Goal: Find specific page/section: Find specific page/section

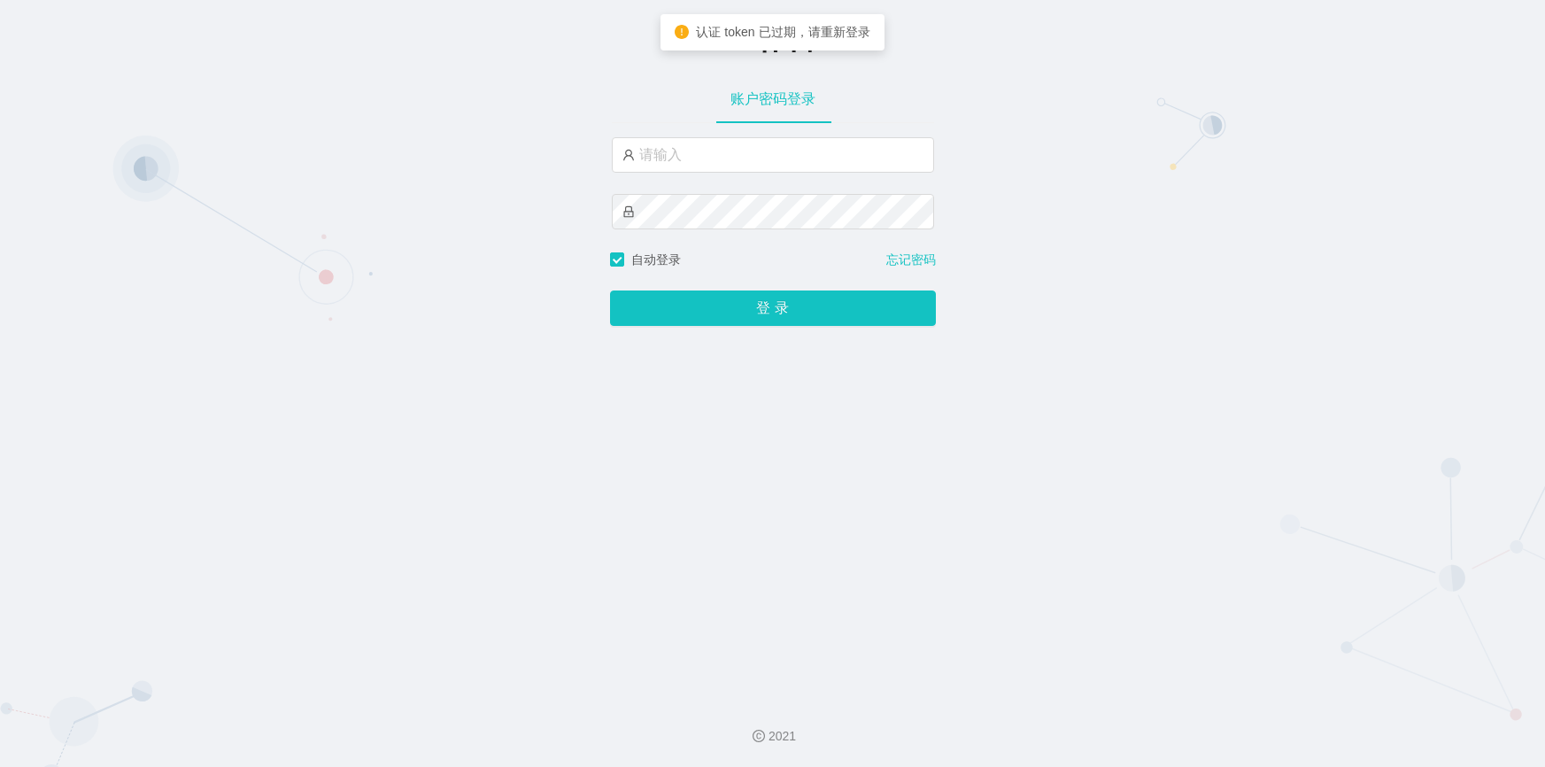
click at [723, 161] on input "text" at bounding box center [773, 154] width 322 height 35
type input "jishu"
click at [682, 301] on button "登 录" at bounding box center [773, 307] width 326 height 35
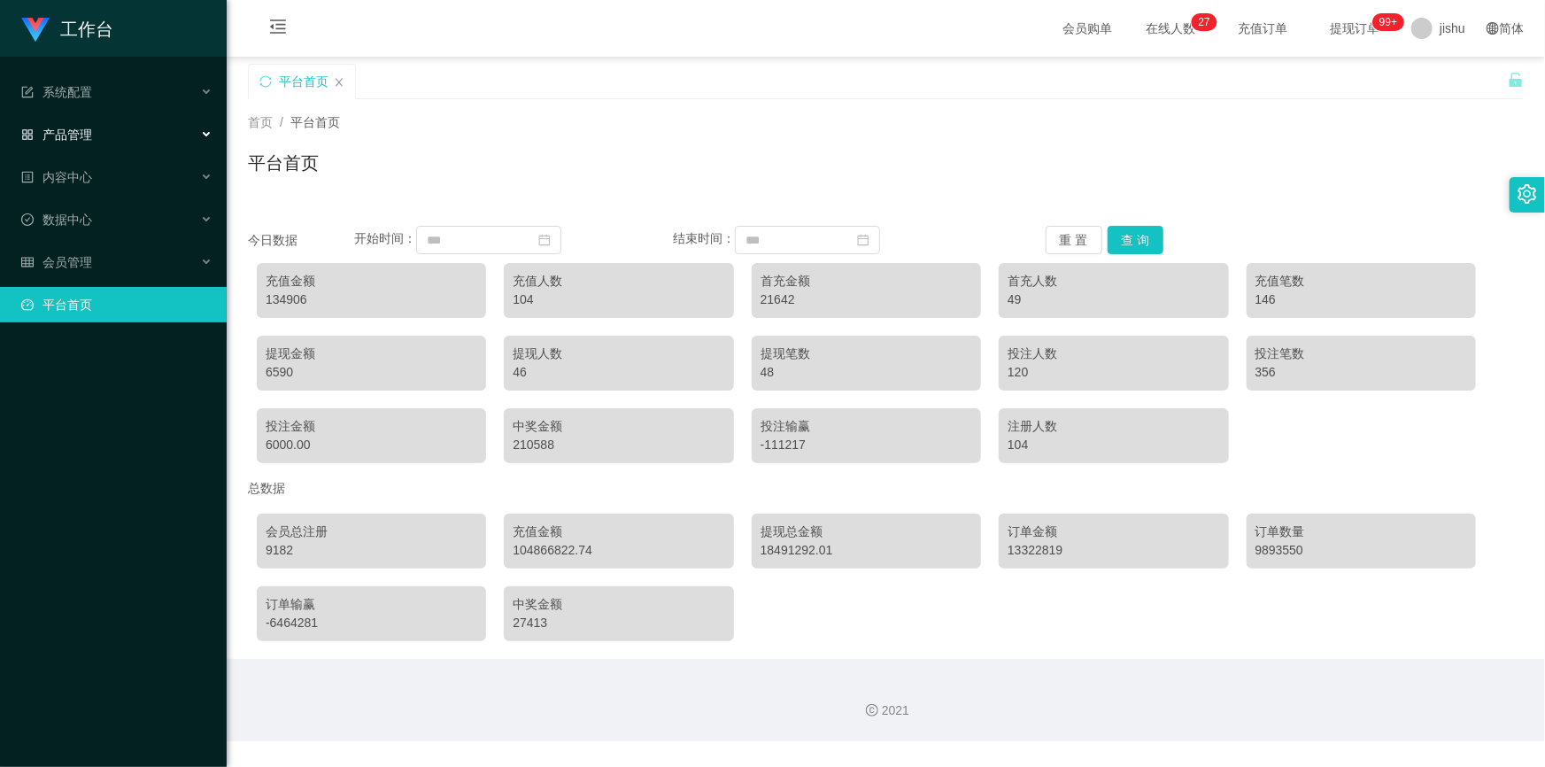
click at [115, 136] on div "产品管理" at bounding box center [113, 134] width 227 height 35
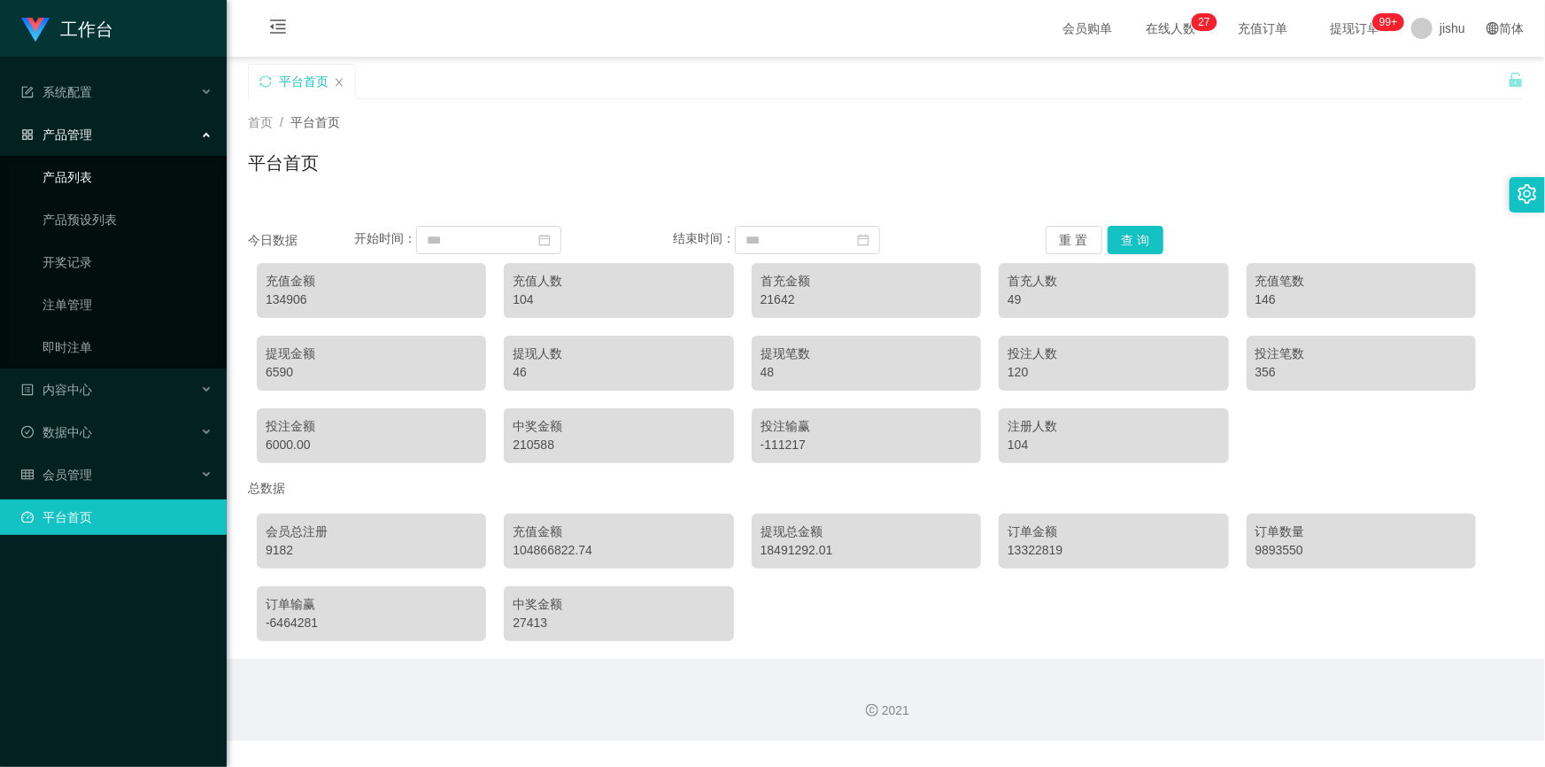
click at [97, 182] on link "产品列表" at bounding box center [128, 176] width 170 height 35
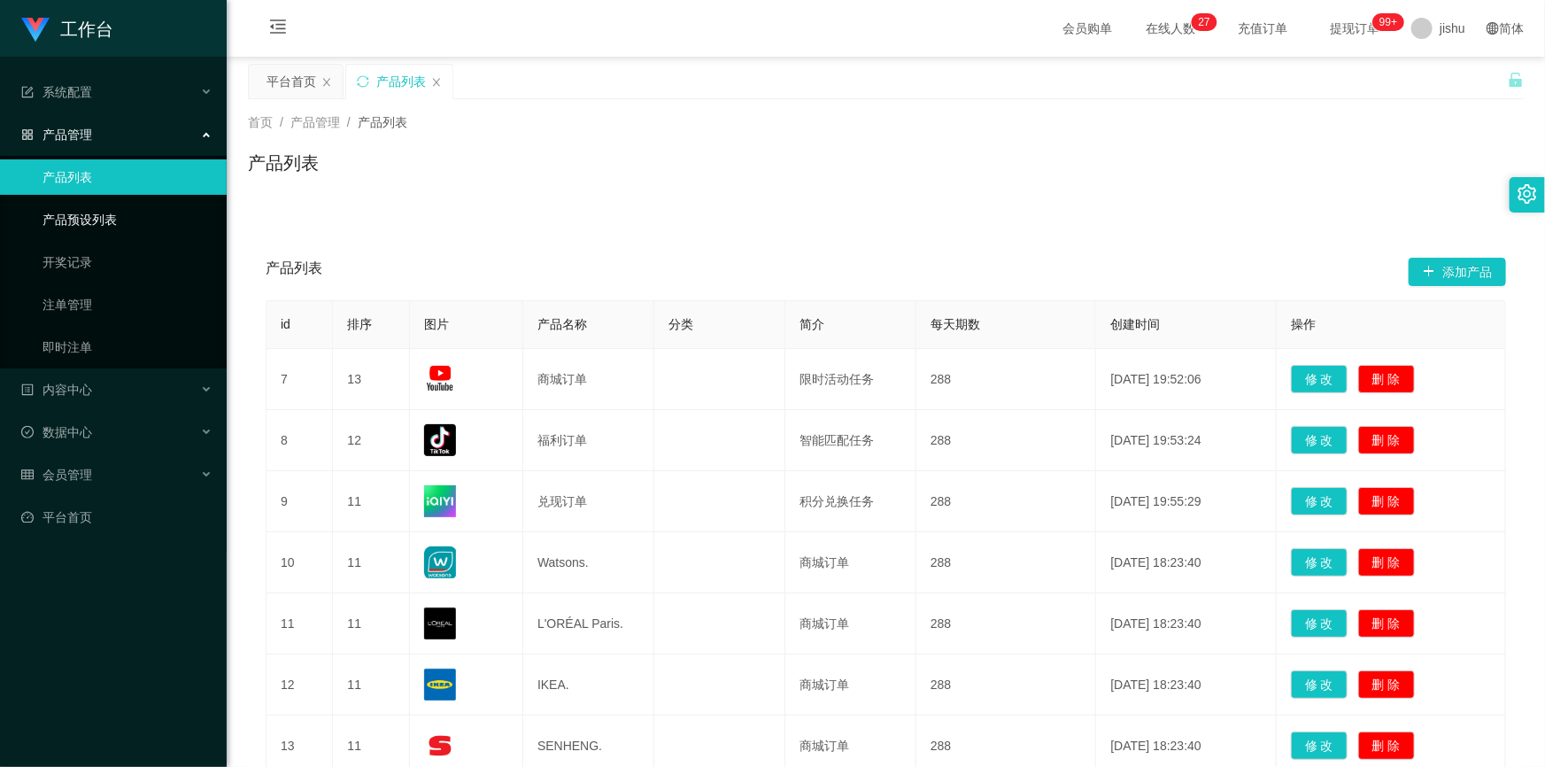
click at [97, 217] on link "产品预设列表" at bounding box center [128, 219] width 170 height 35
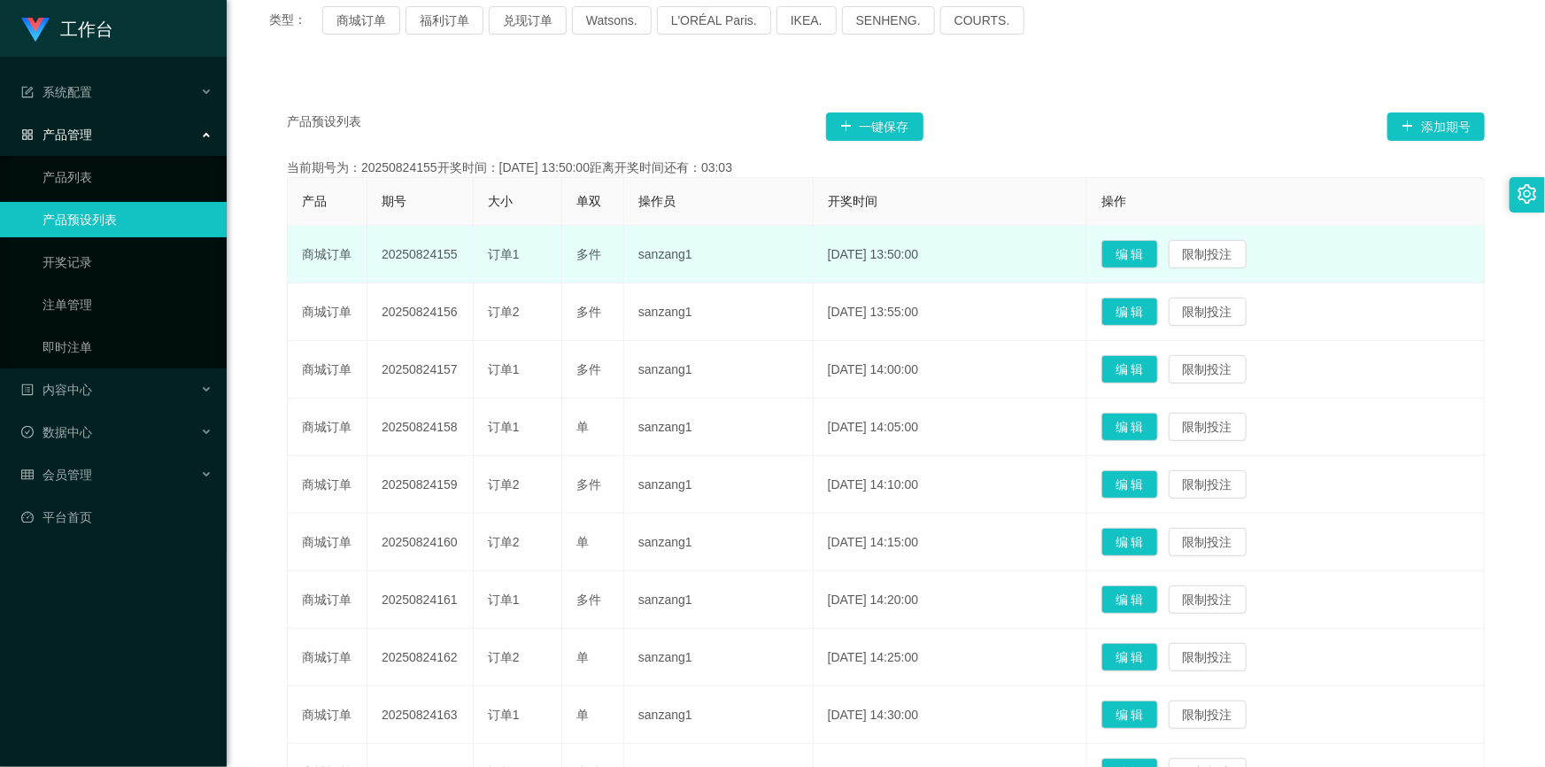
scroll to position [321, 0]
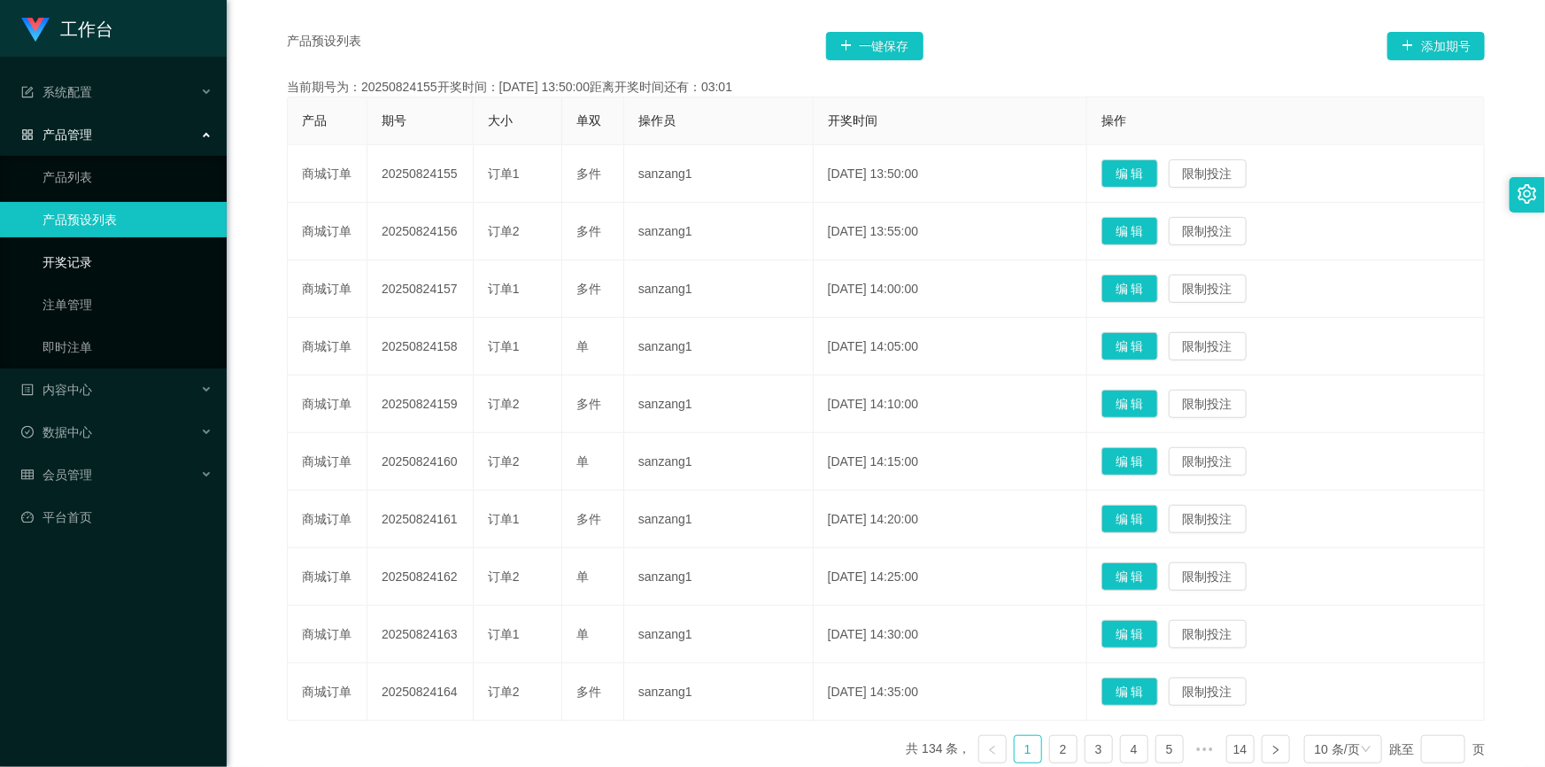
click at [115, 259] on link "开奖记录" at bounding box center [128, 261] width 170 height 35
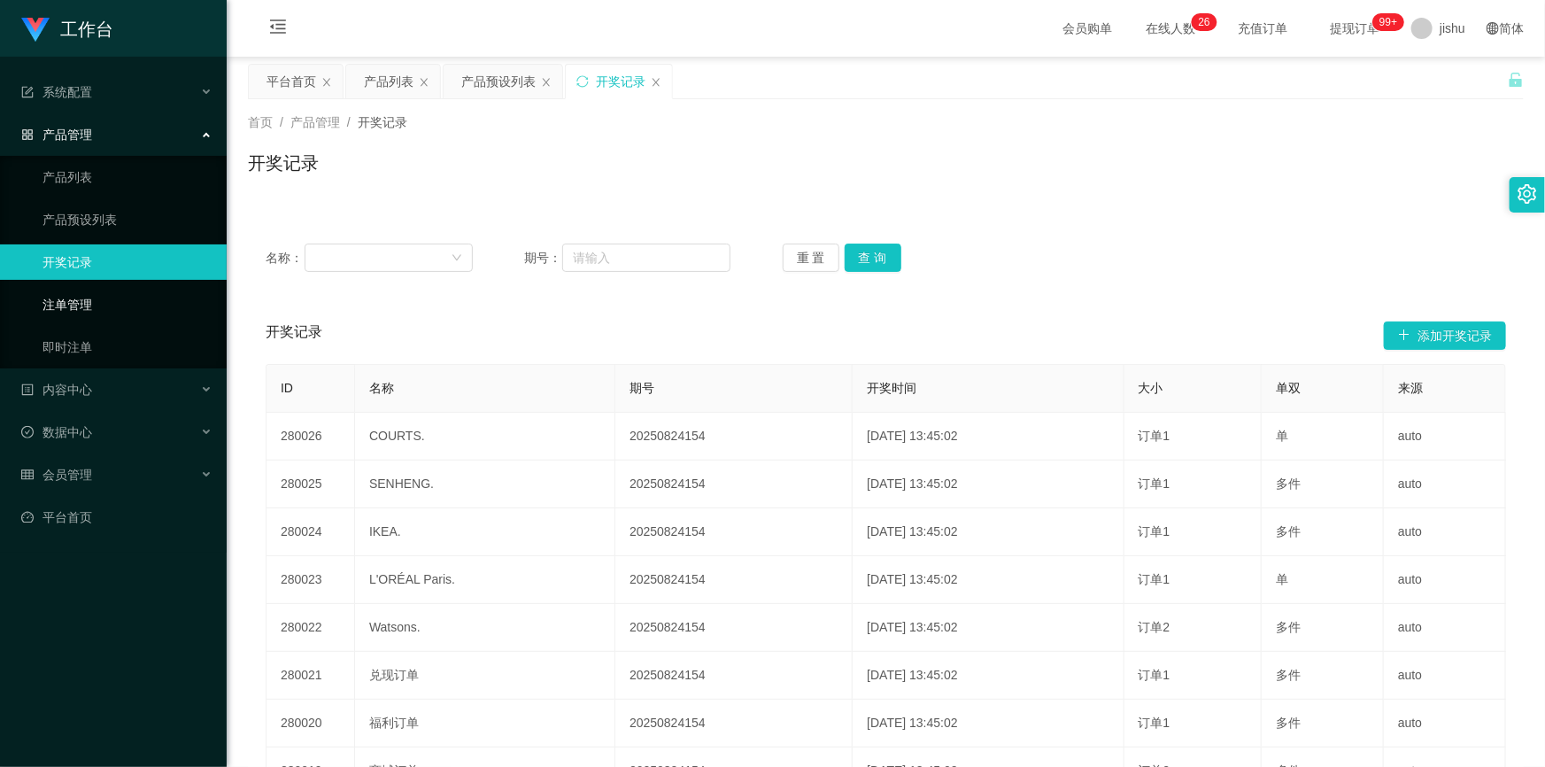
click at [101, 303] on link "注单管理" at bounding box center [128, 304] width 170 height 35
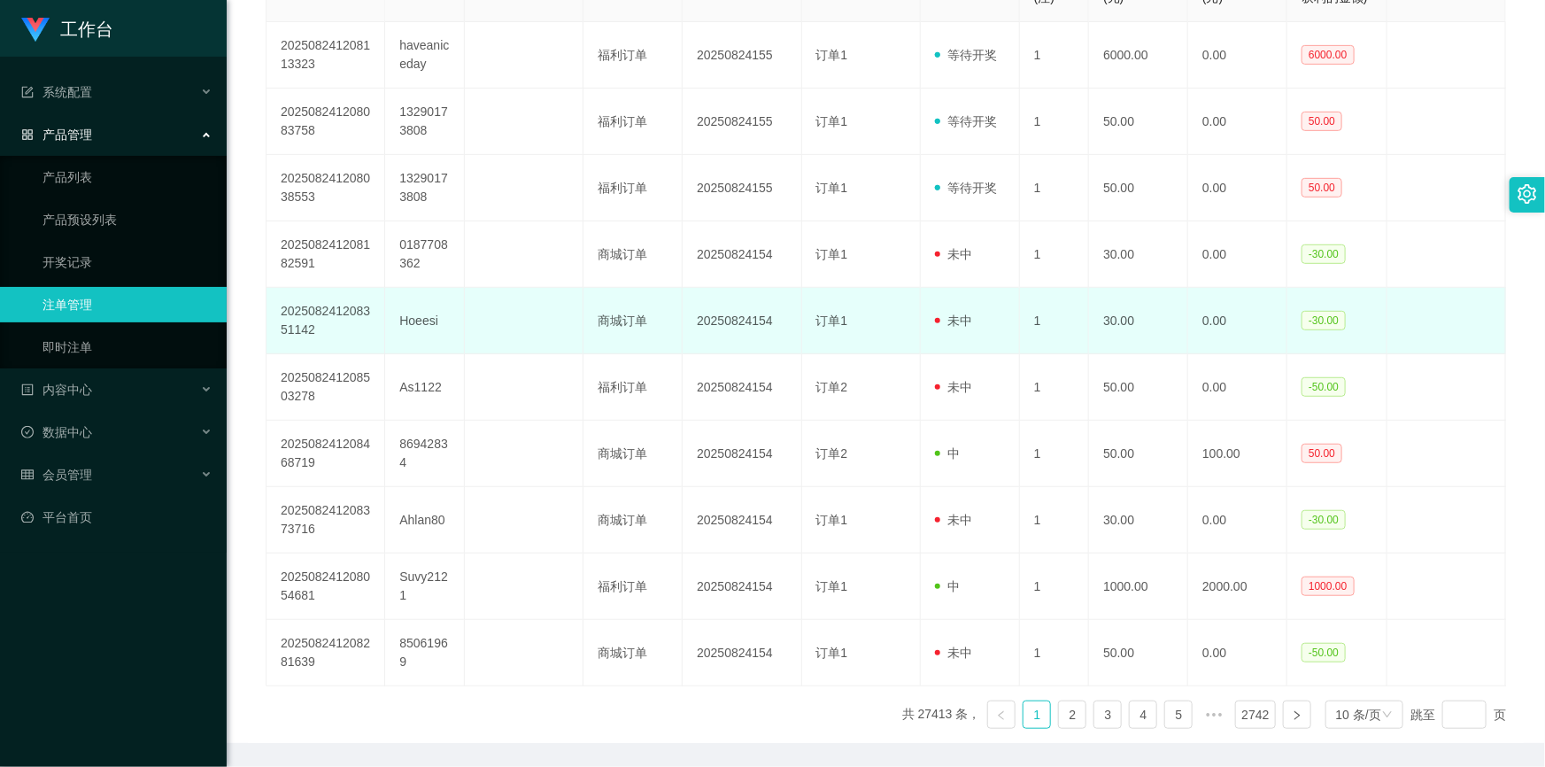
scroll to position [321, 0]
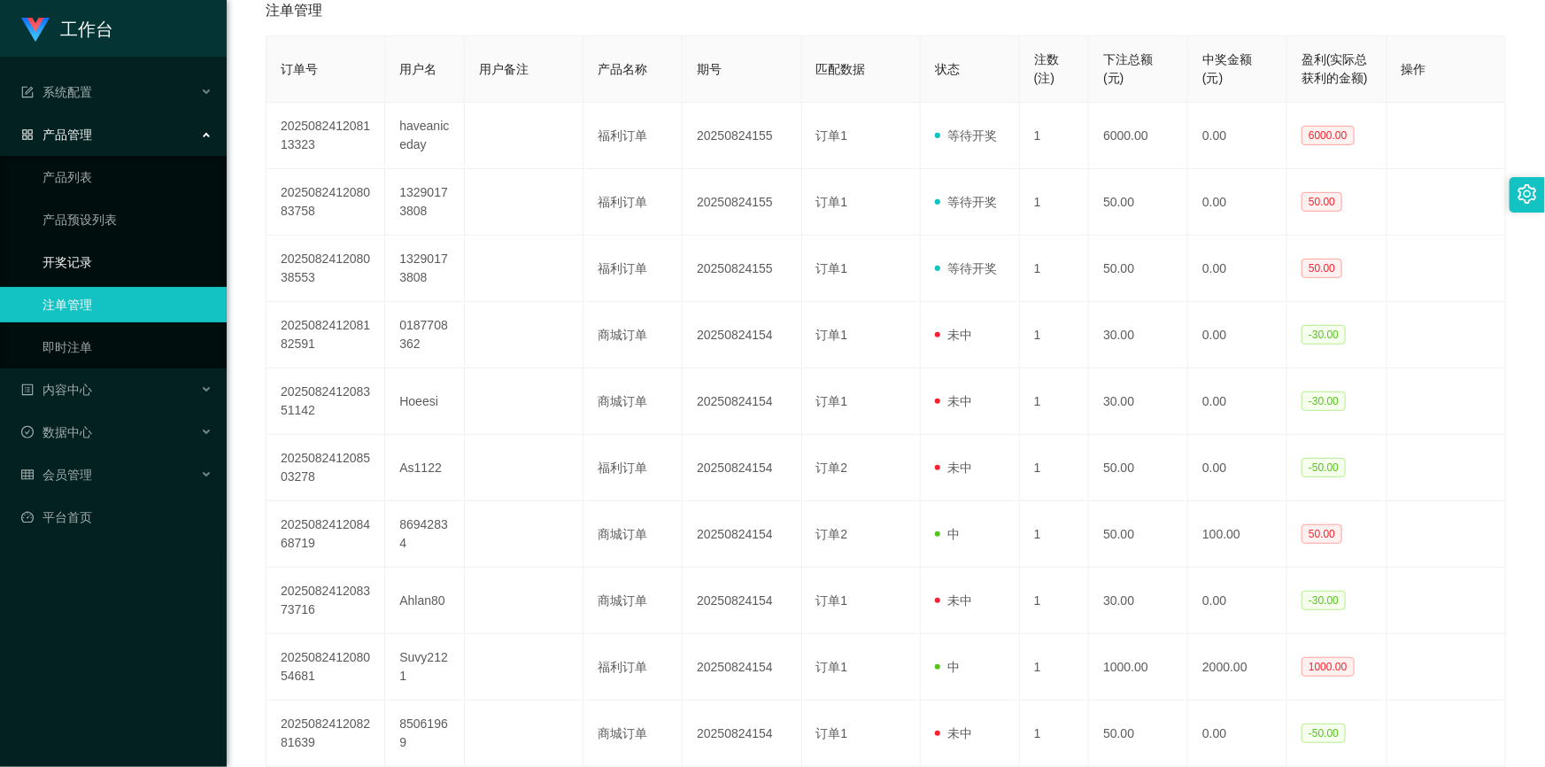
click at [104, 252] on link "开奖记录" at bounding box center [128, 261] width 170 height 35
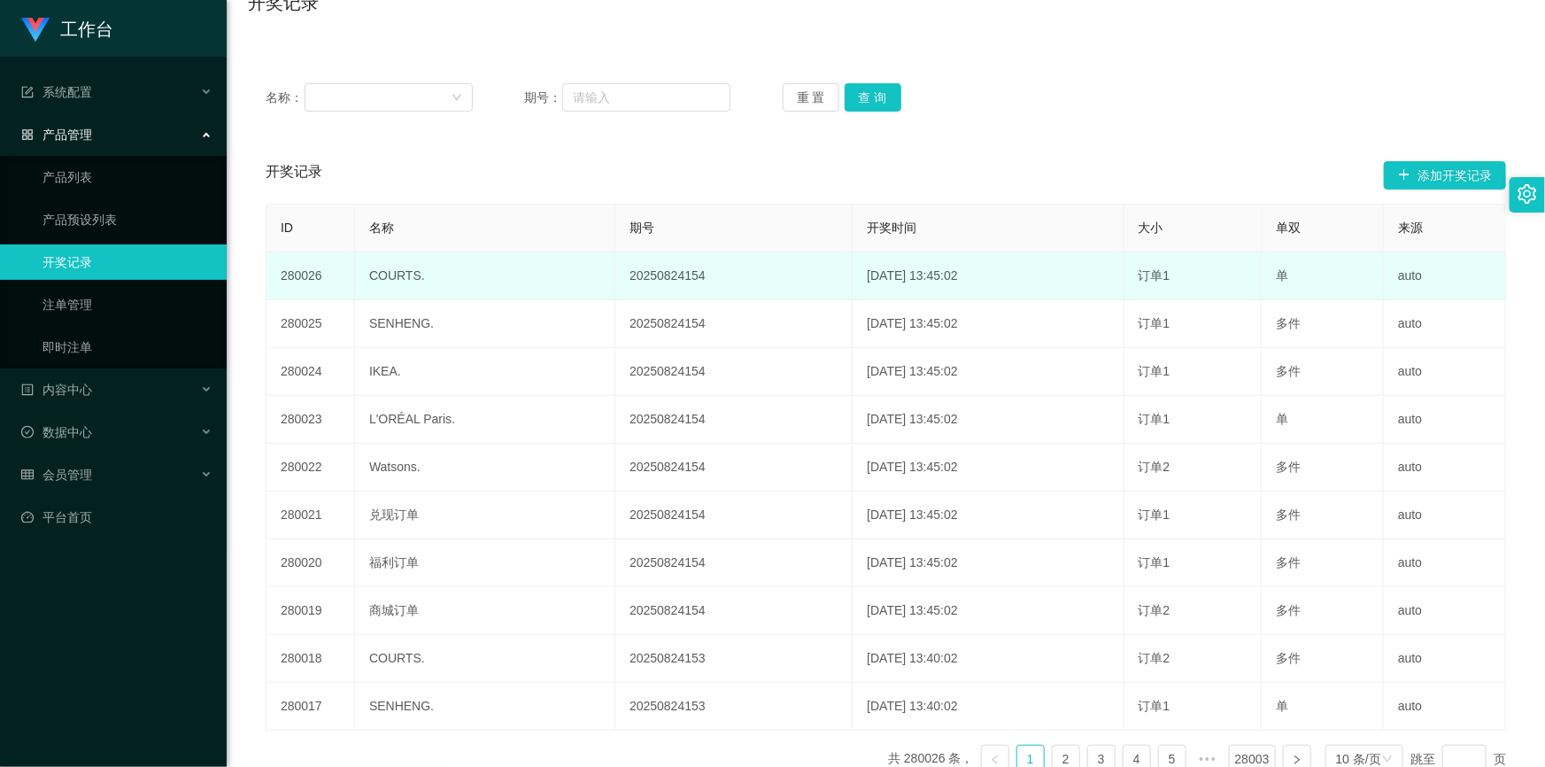
scroll to position [261, 0]
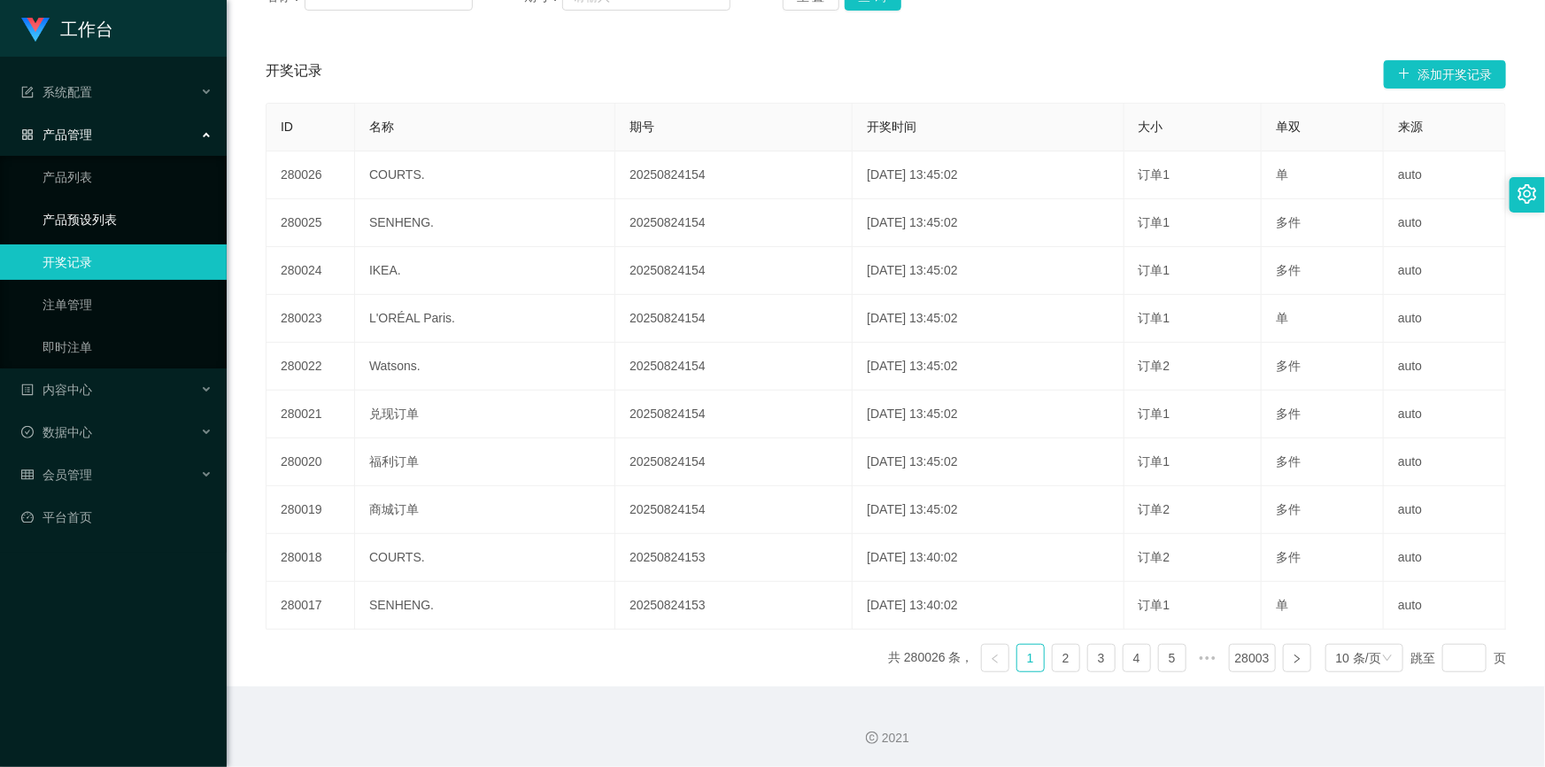
click at [102, 213] on link "产品预设列表" at bounding box center [128, 219] width 170 height 35
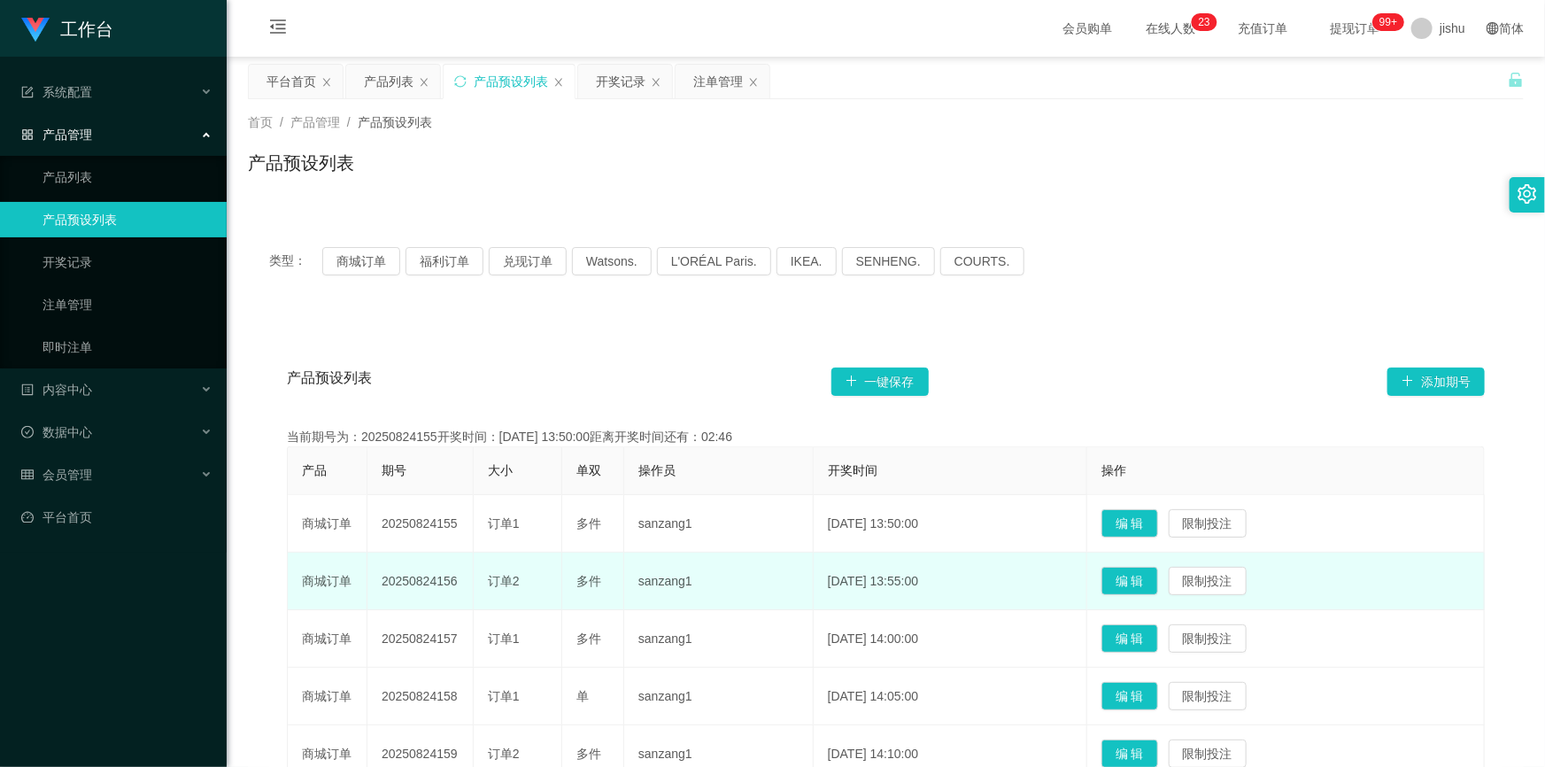
scroll to position [160, 0]
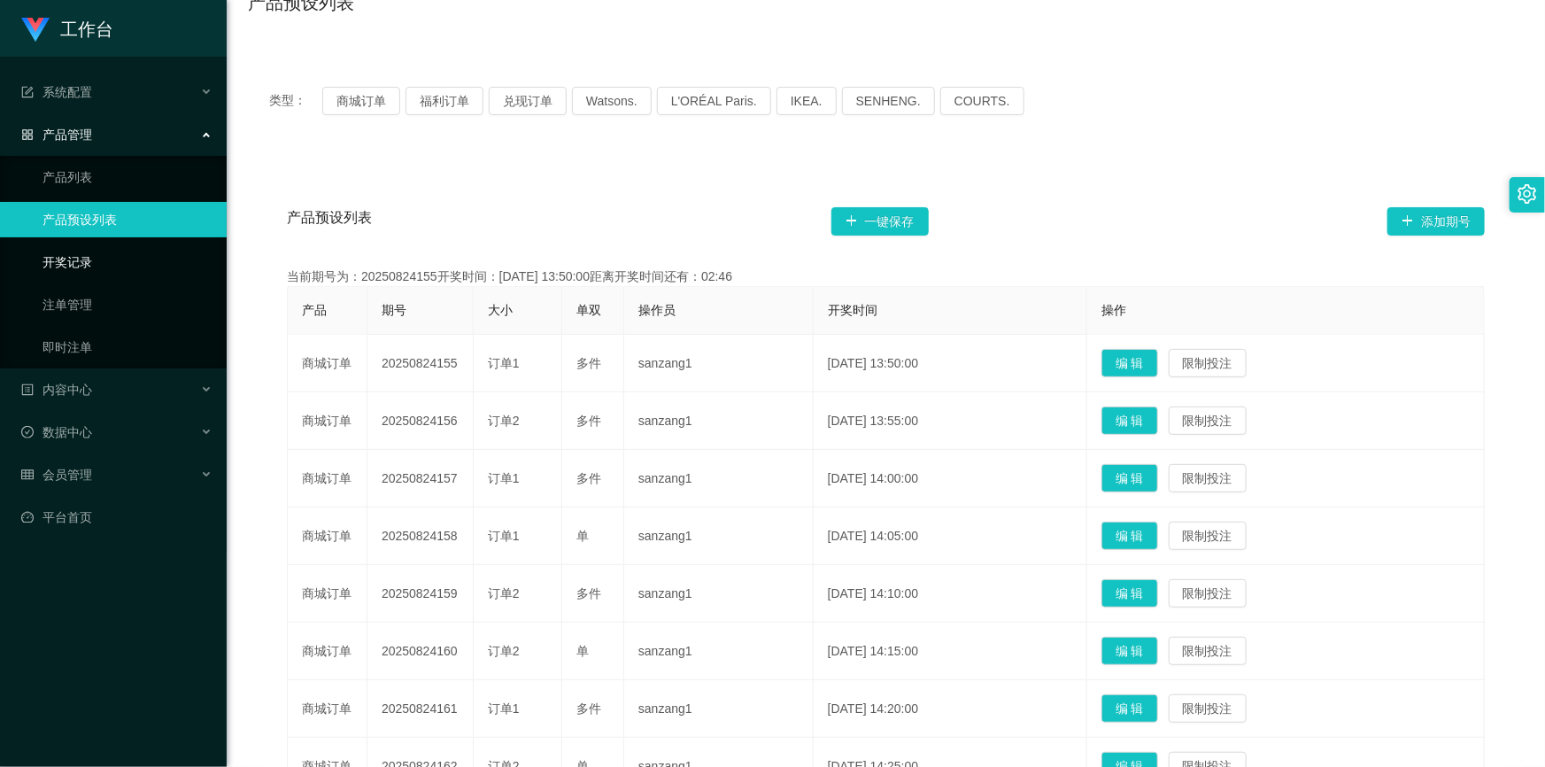
click at [102, 256] on link "开奖记录" at bounding box center [128, 261] width 170 height 35
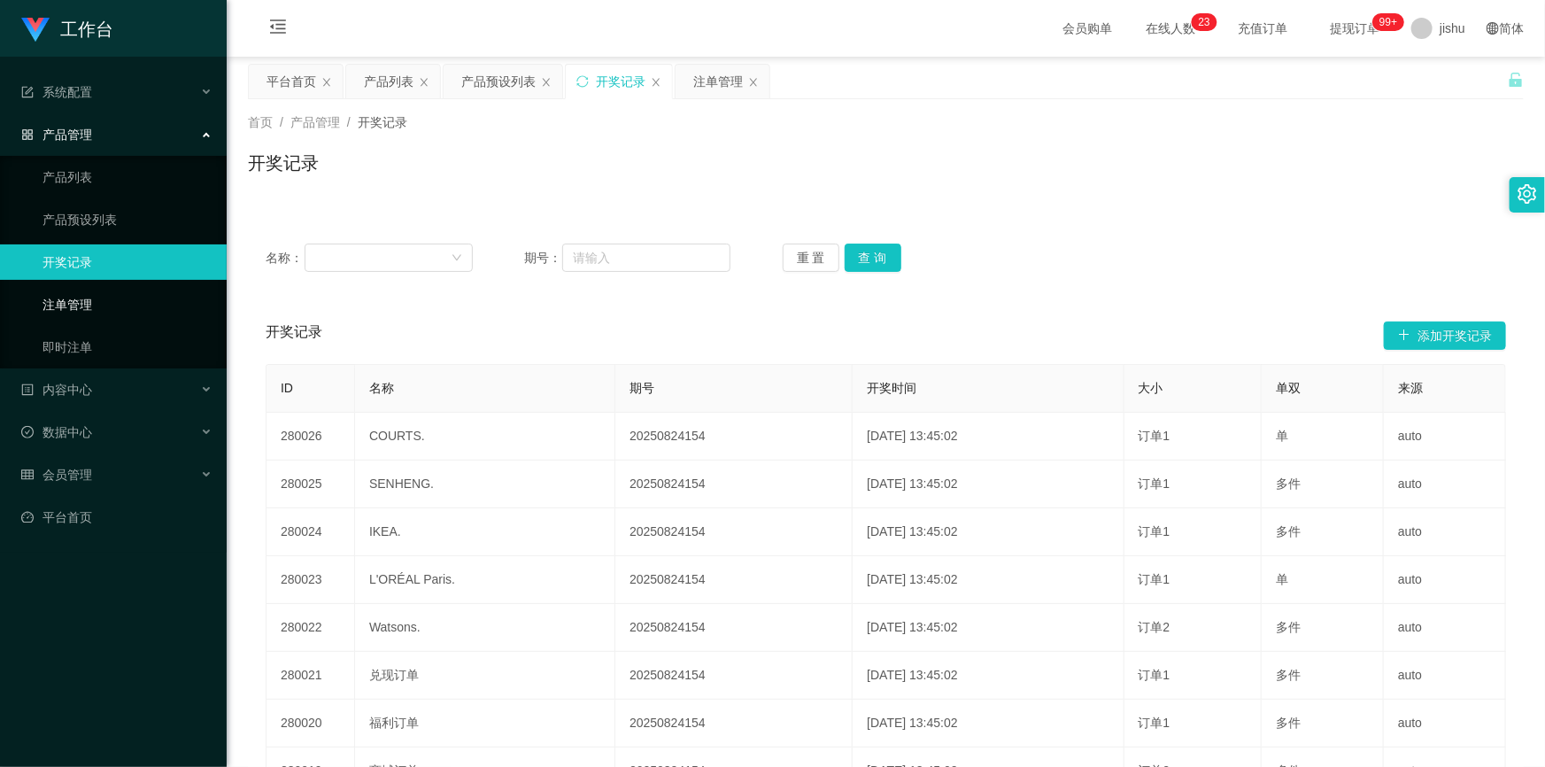
click at [100, 304] on link "注单管理" at bounding box center [128, 304] width 170 height 35
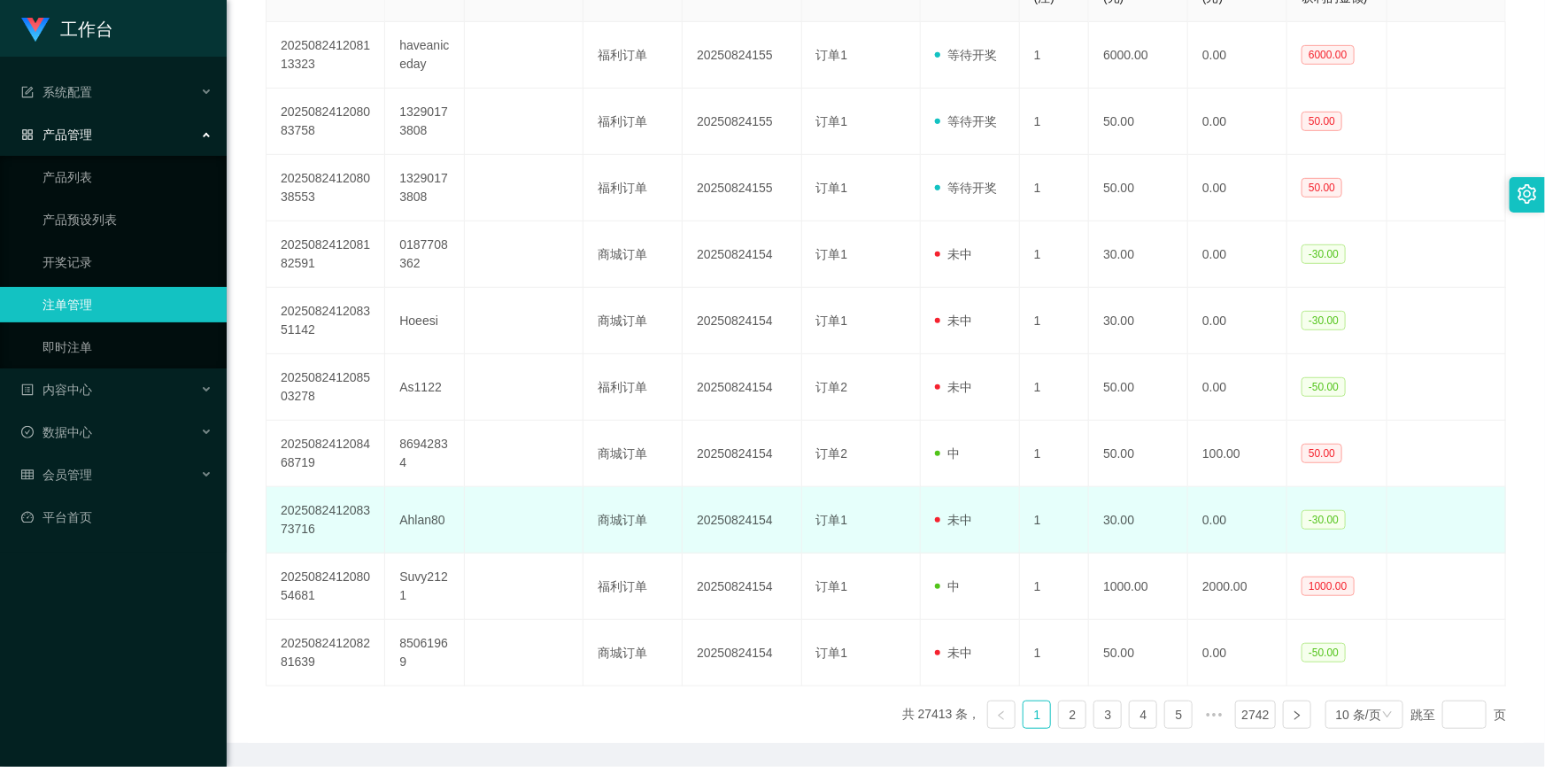
scroll to position [459, 0]
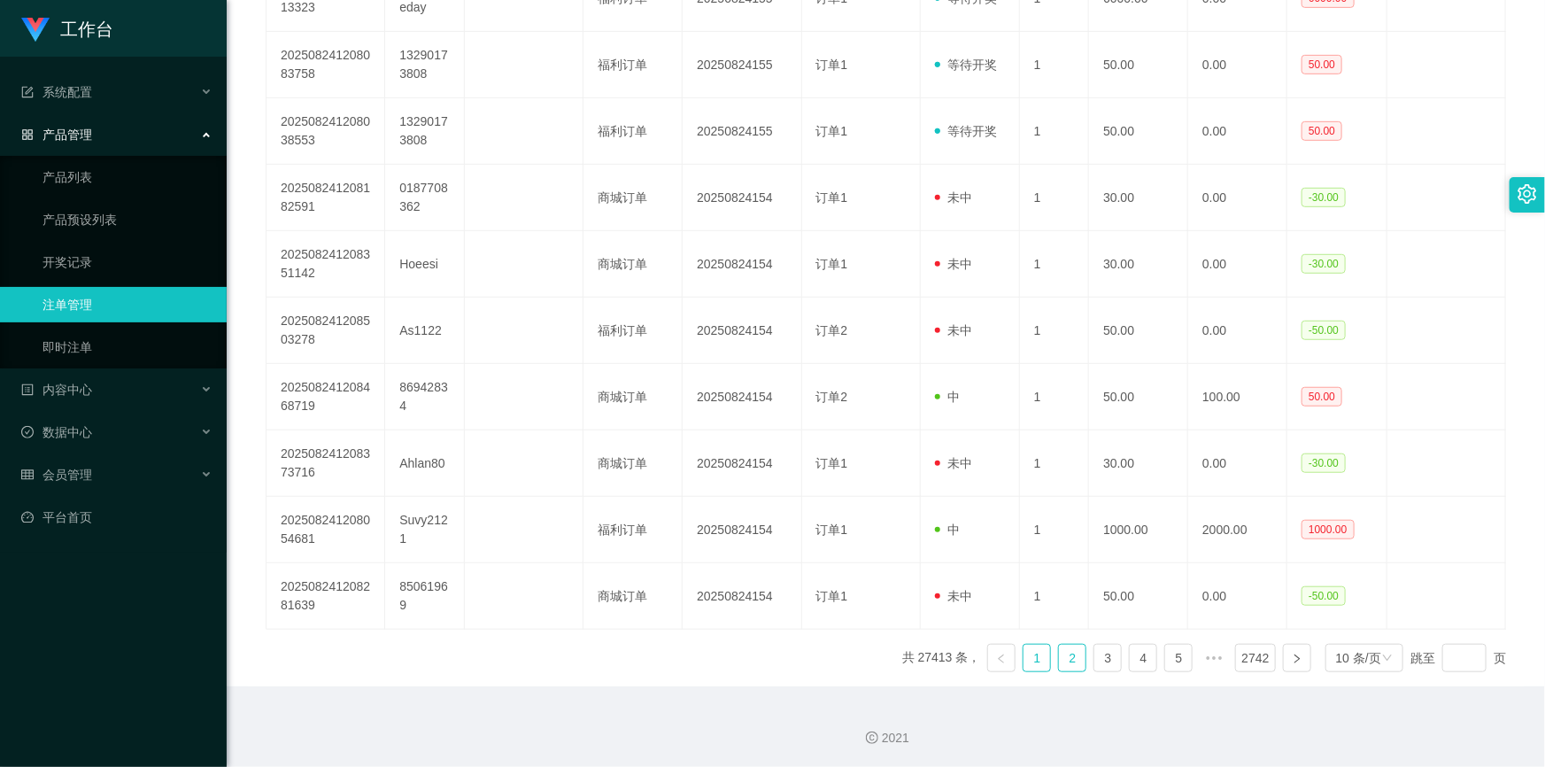
click at [1063, 658] on link "2" at bounding box center [1072, 658] width 27 height 27
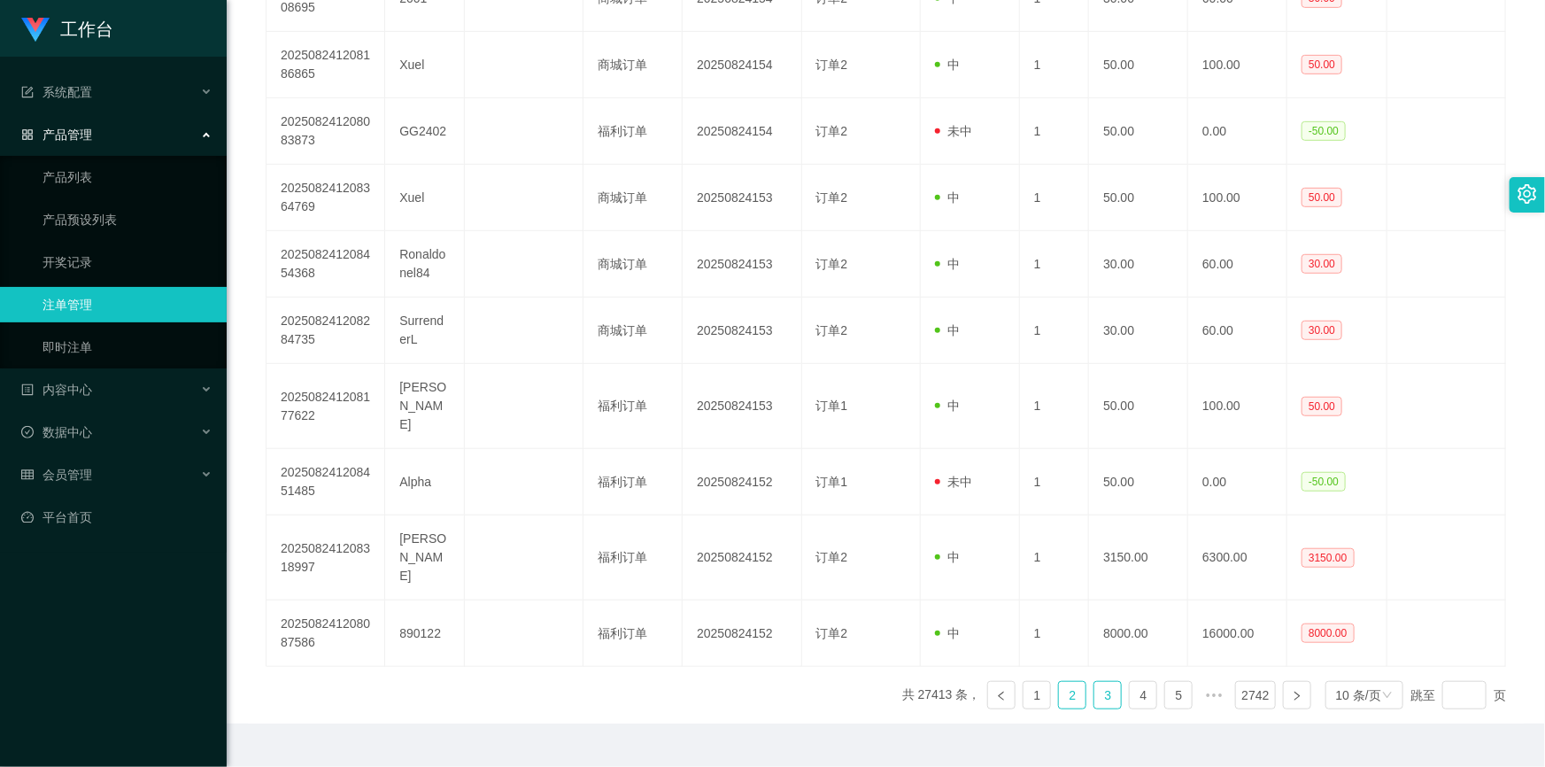
click at [1100, 682] on link "3" at bounding box center [1108, 695] width 27 height 27
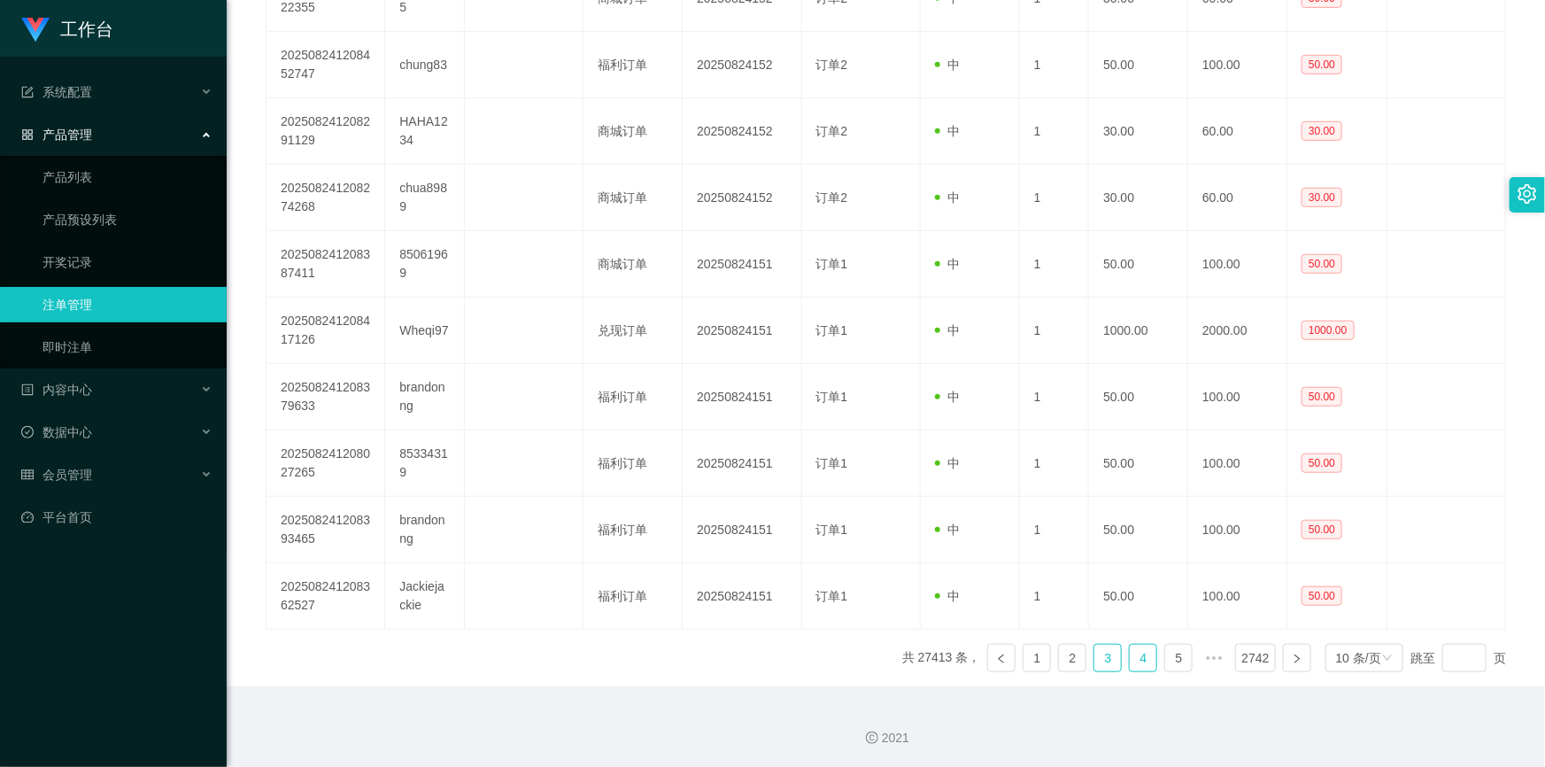
click at [1134, 664] on link "4" at bounding box center [1143, 658] width 27 height 27
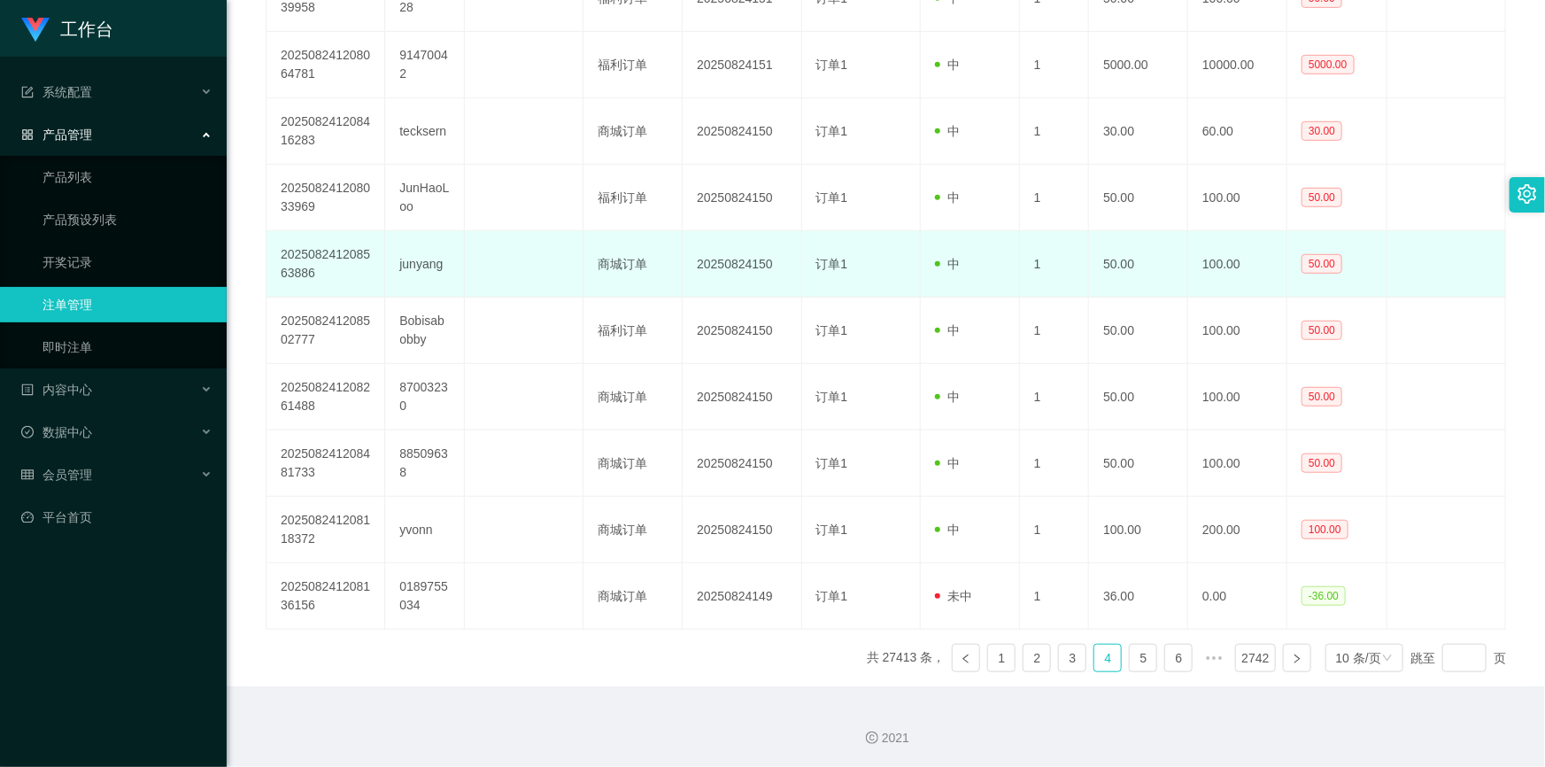
click at [724, 278] on td "20250824150" at bounding box center [742, 264] width 119 height 66
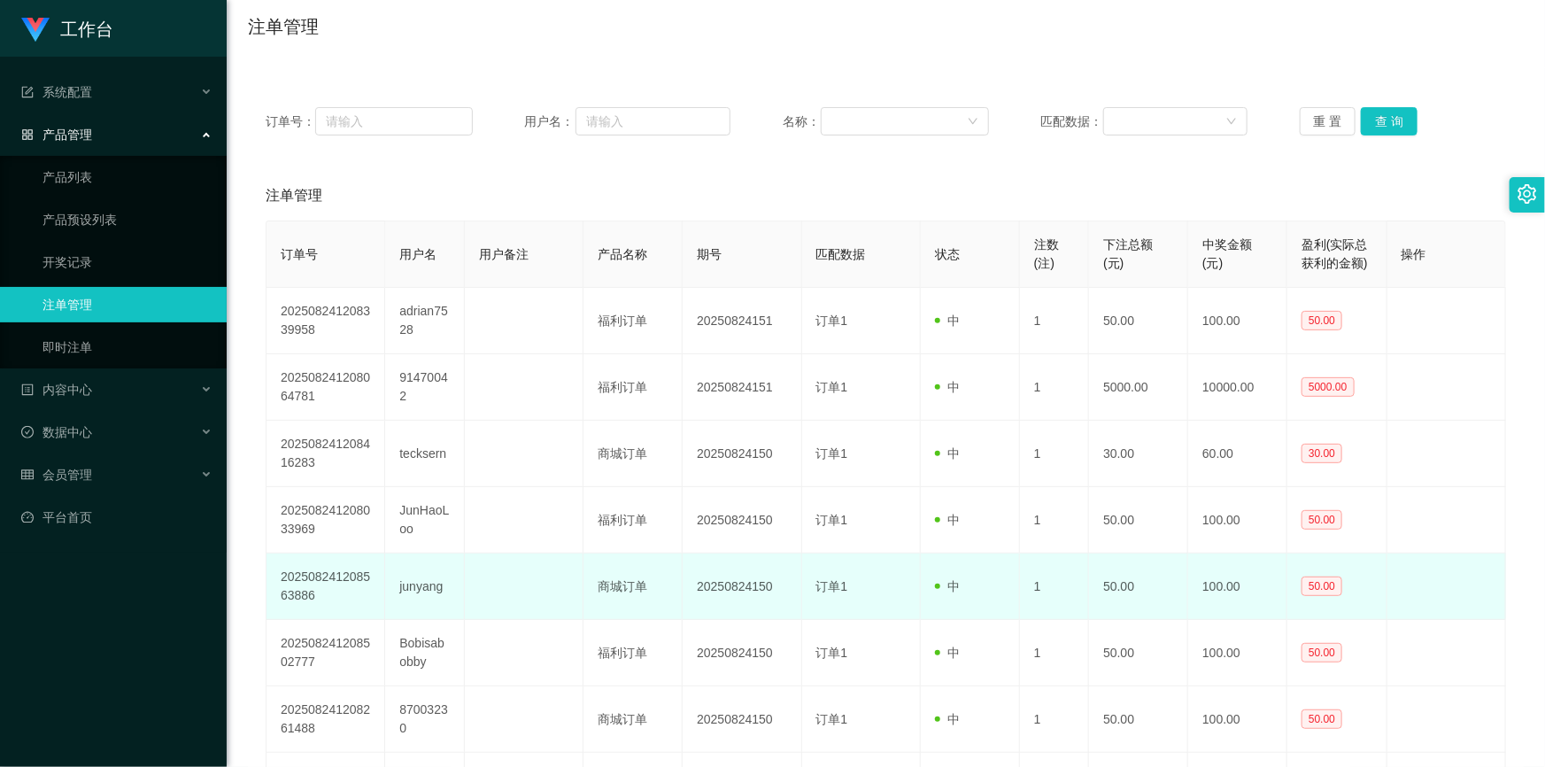
scroll to position [0, 0]
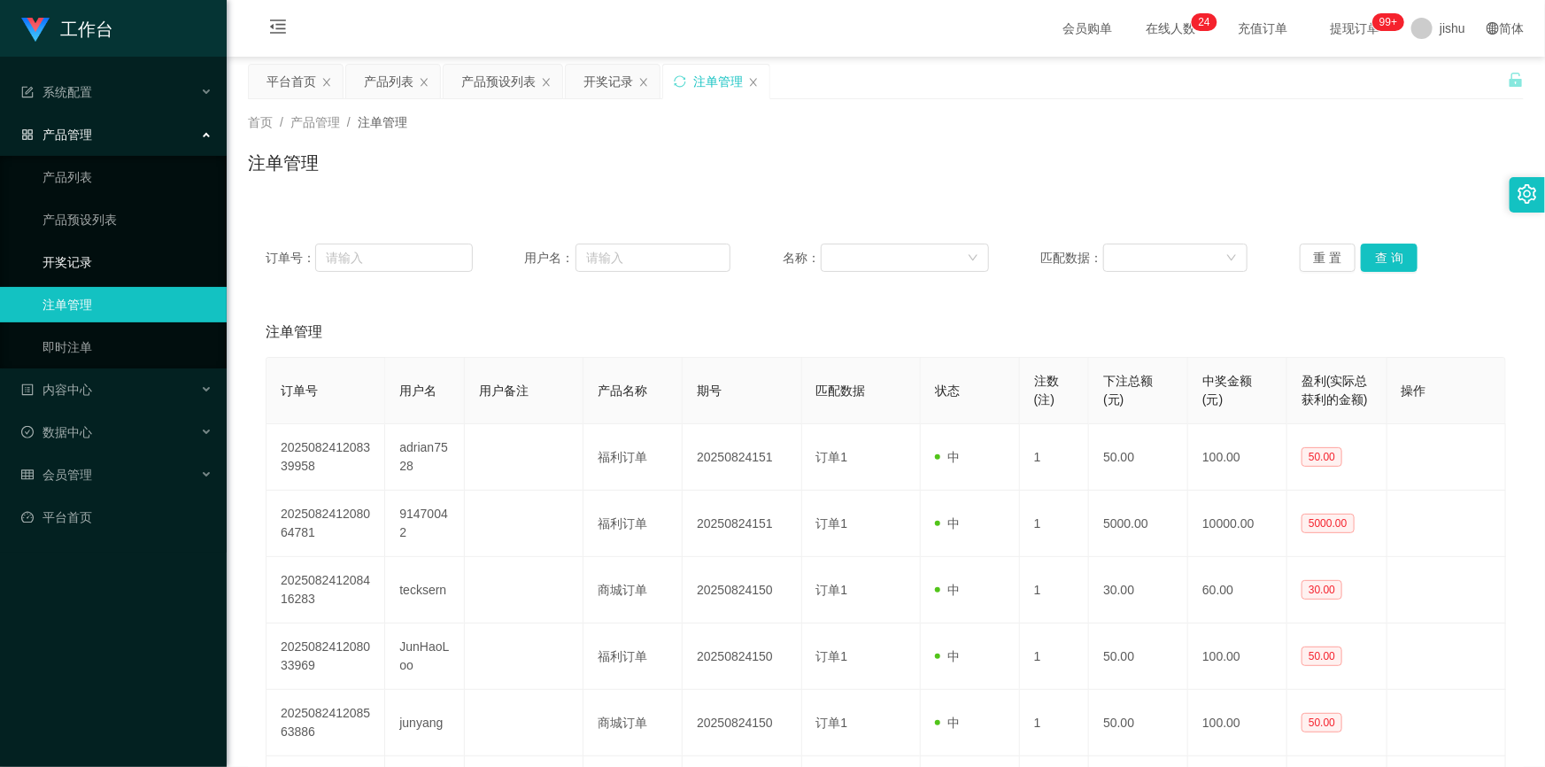
click at [60, 259] on link "开奖记录" at bounding box center [128, 261] width 170 height 35
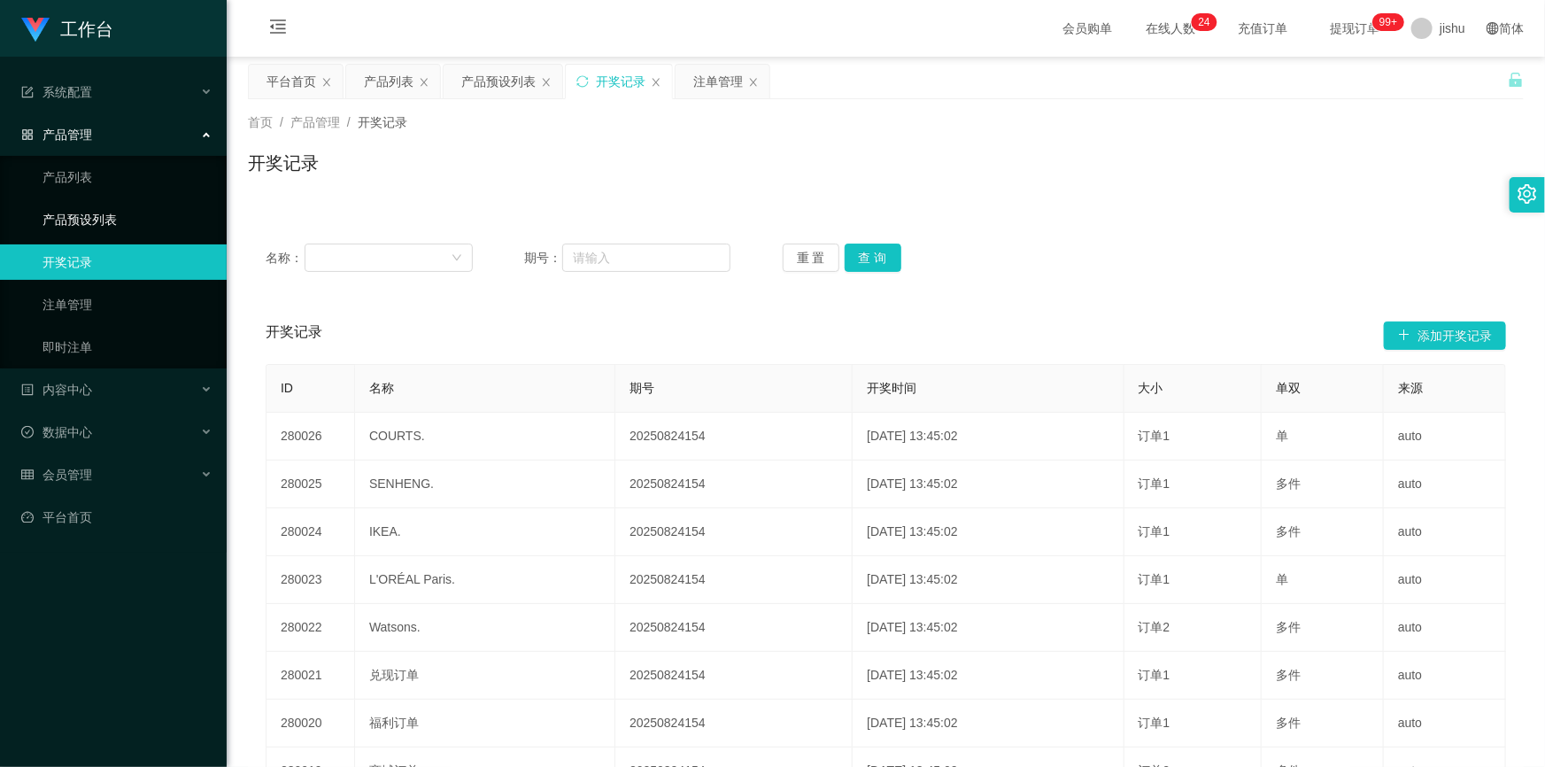
click at [116, 218] on link "产品预设列表" at bounding box center [128, 219] width 170 height 35
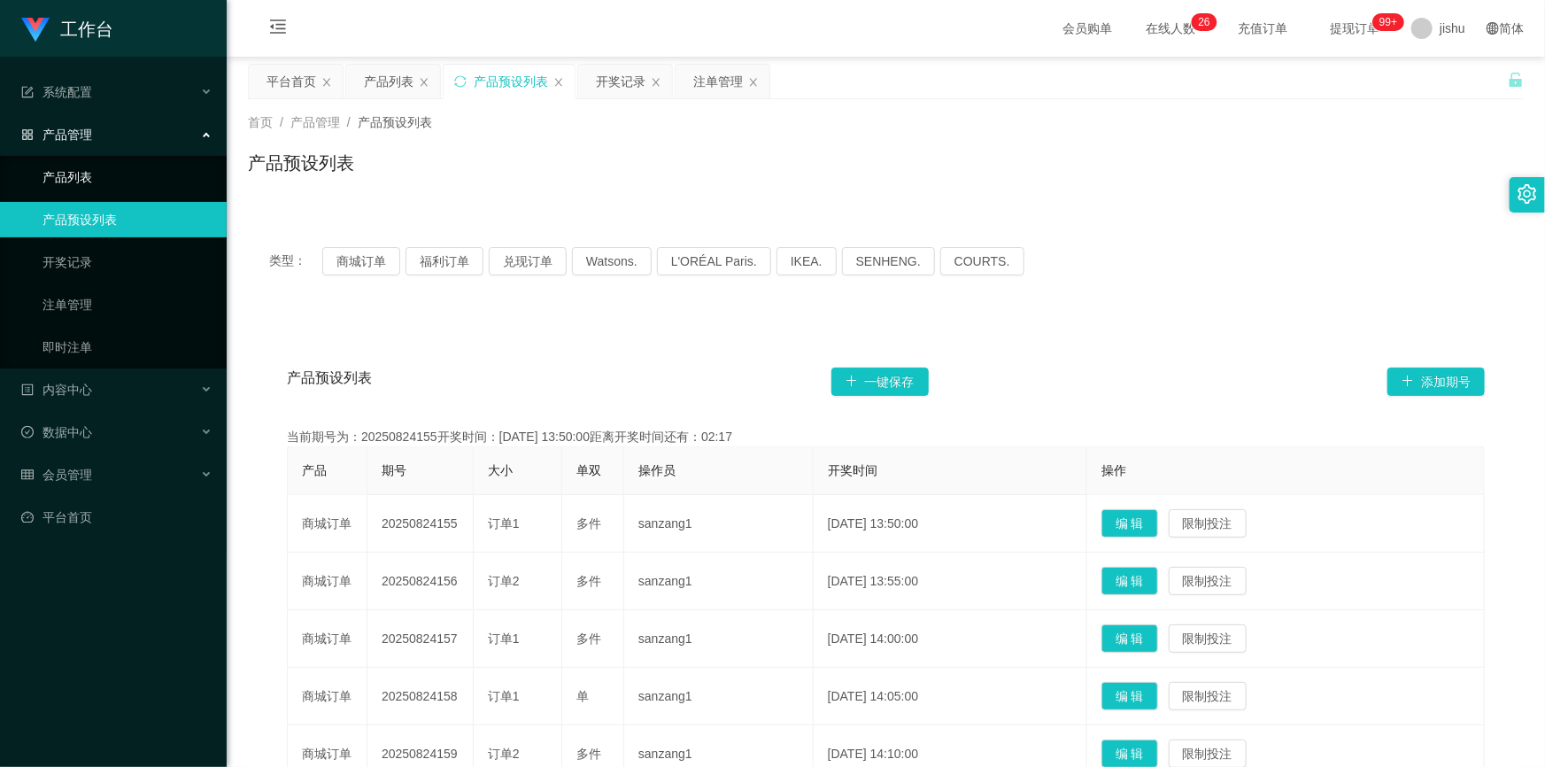
click at [117, 186] on link "产品列表" at bounding box center [128, 176] width 170 height 35
